Goal: Information Seeking & Learning: Learn about a topic

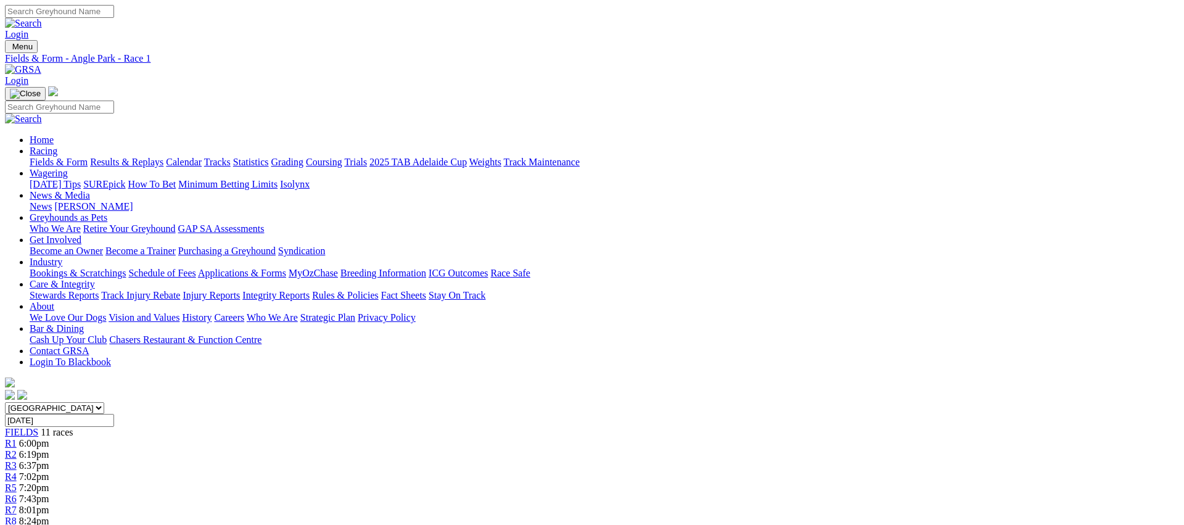
click at [17, 449] on span "R2" at bounding box center [11, 454] width 12 height 10
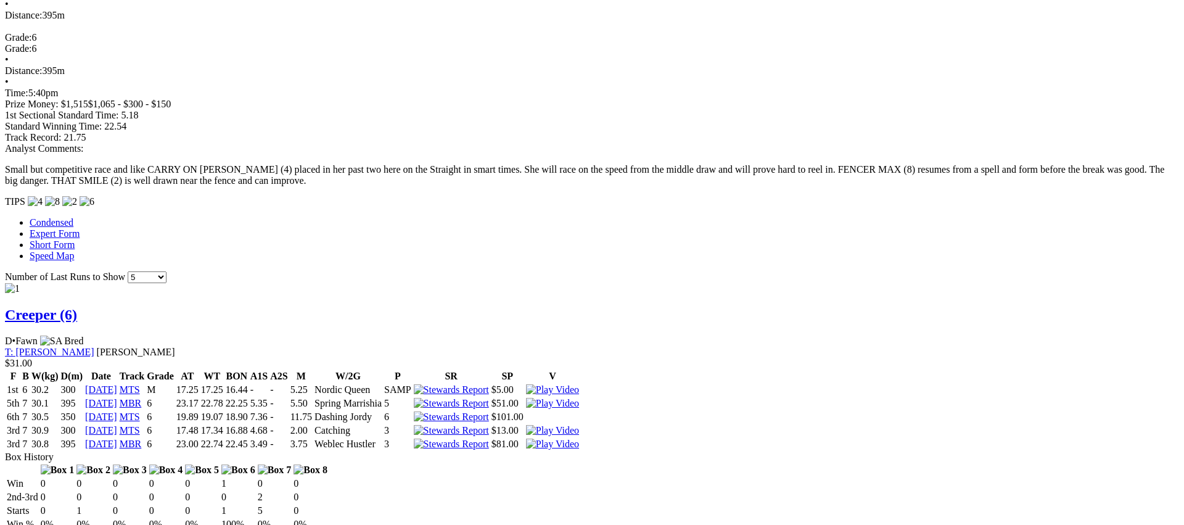
scroll to position [853, 0]
drag, startPoint x: 985, startPoint y: 278, endPoint x: 970, endPoint y: 277, distance: 14.8
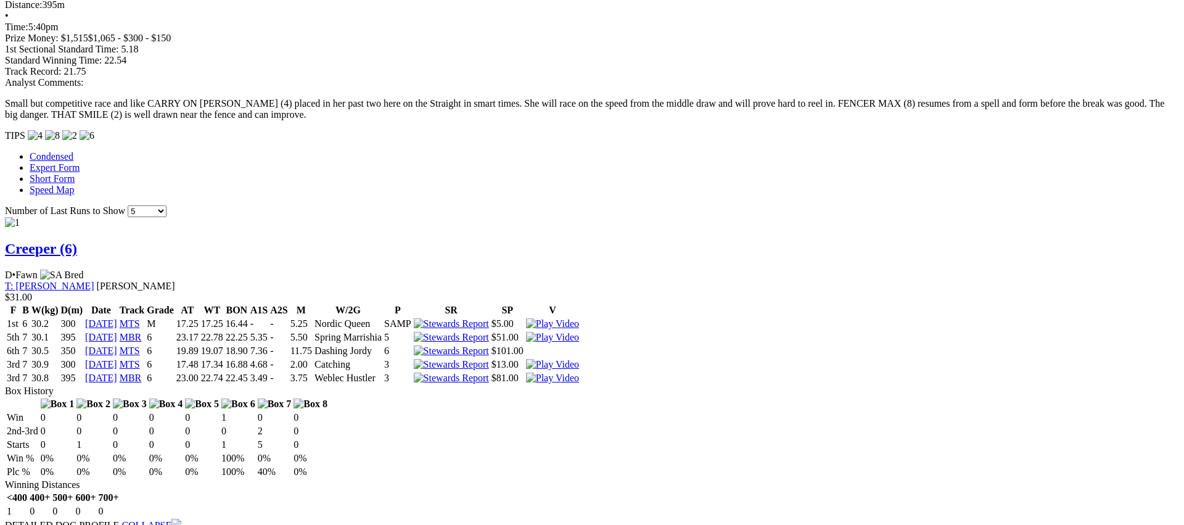
scroll to position [922, 0]
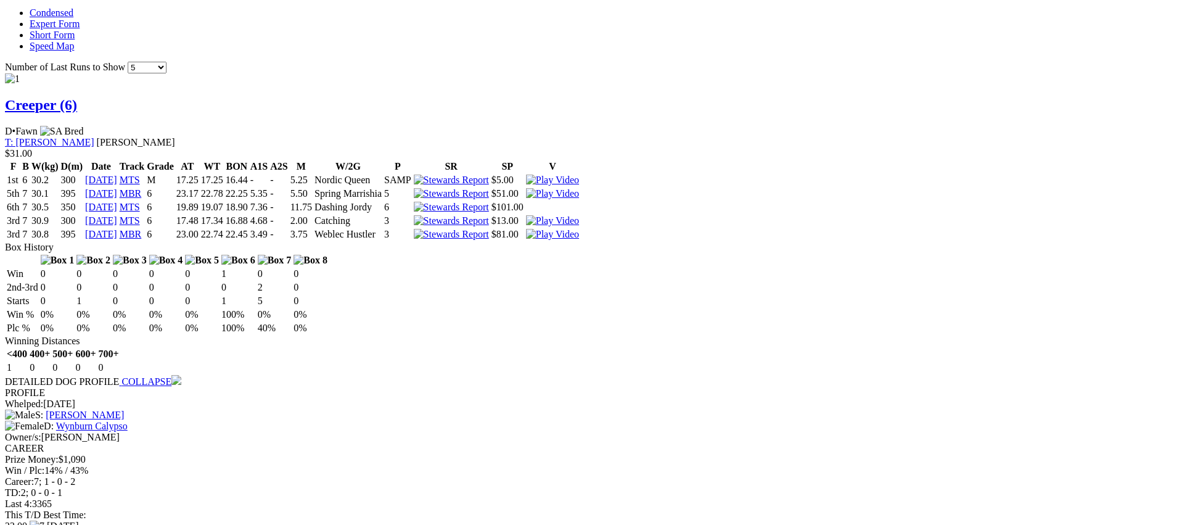
scroll to position [1062, 0]
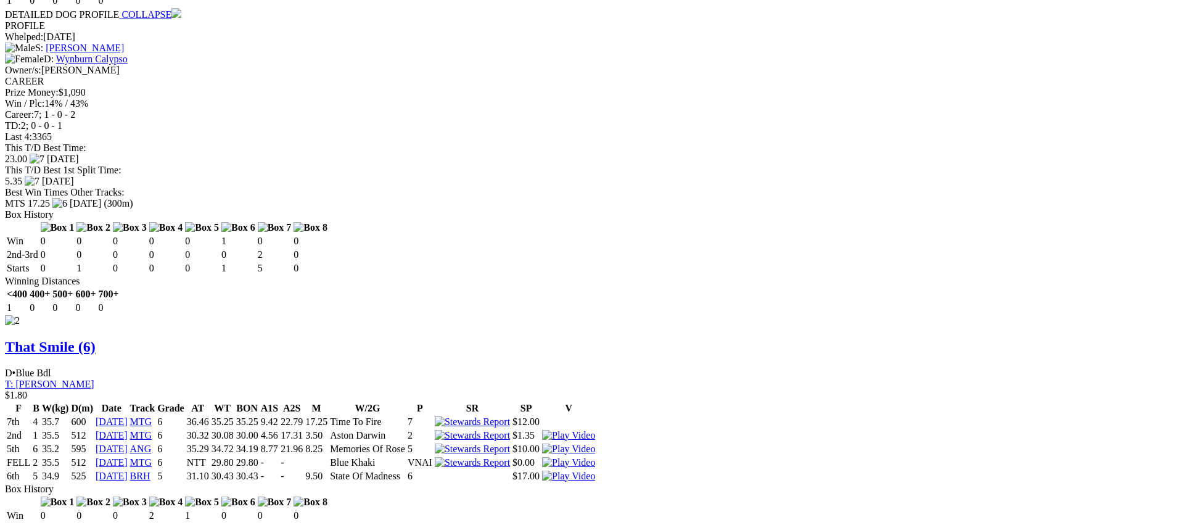
scroll to position [1431, 0]
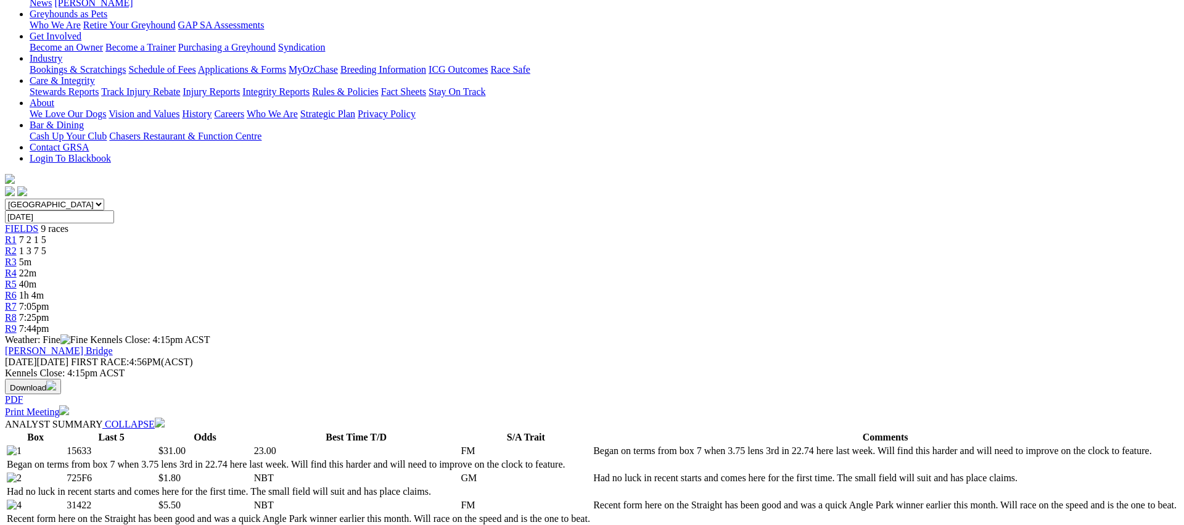
scroll to position [178, 0]
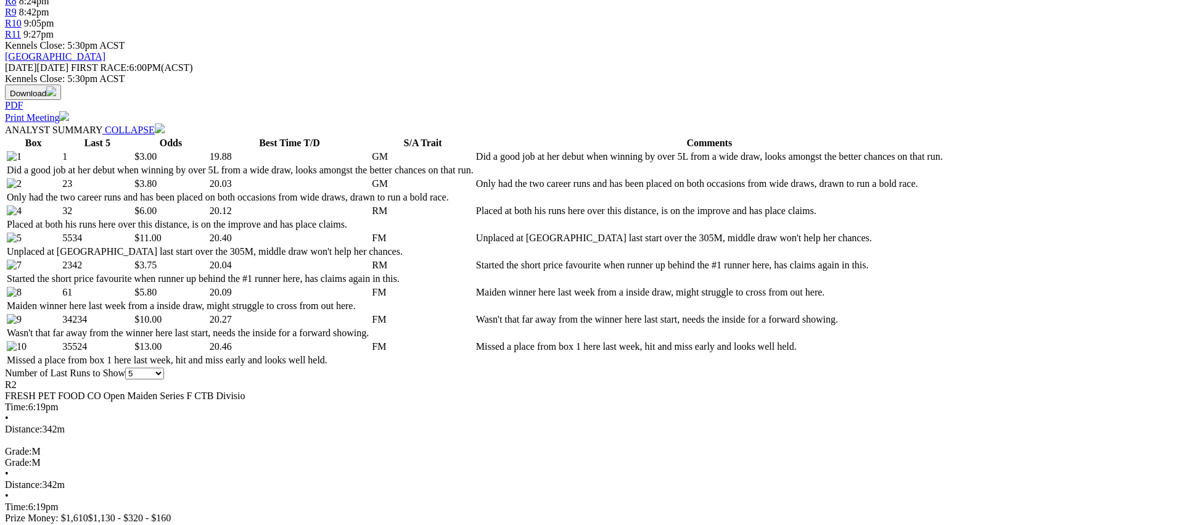
scroll to position [520, 0]
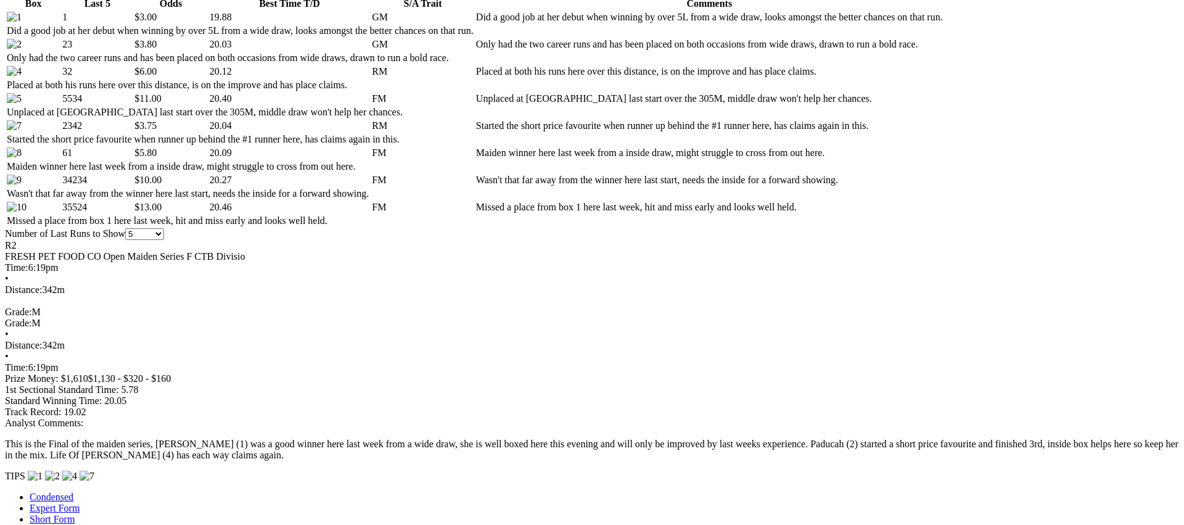
scroll to position [660, 0]
